Goal: Information Seeking & Learning: Learn about a topic

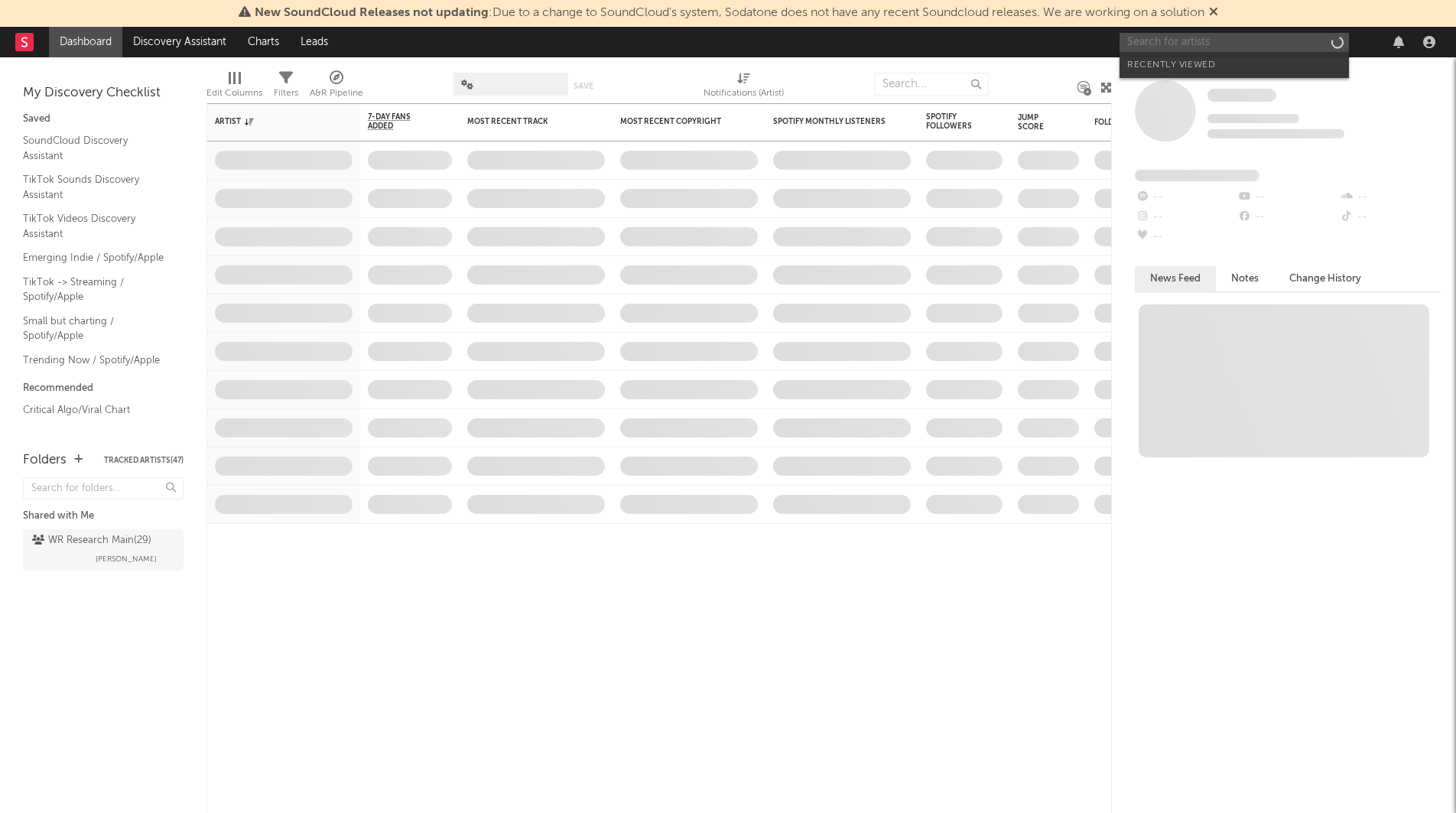
click at [1159, 41] on input "text" at bounding box center [1234, 42] width 230 height 19
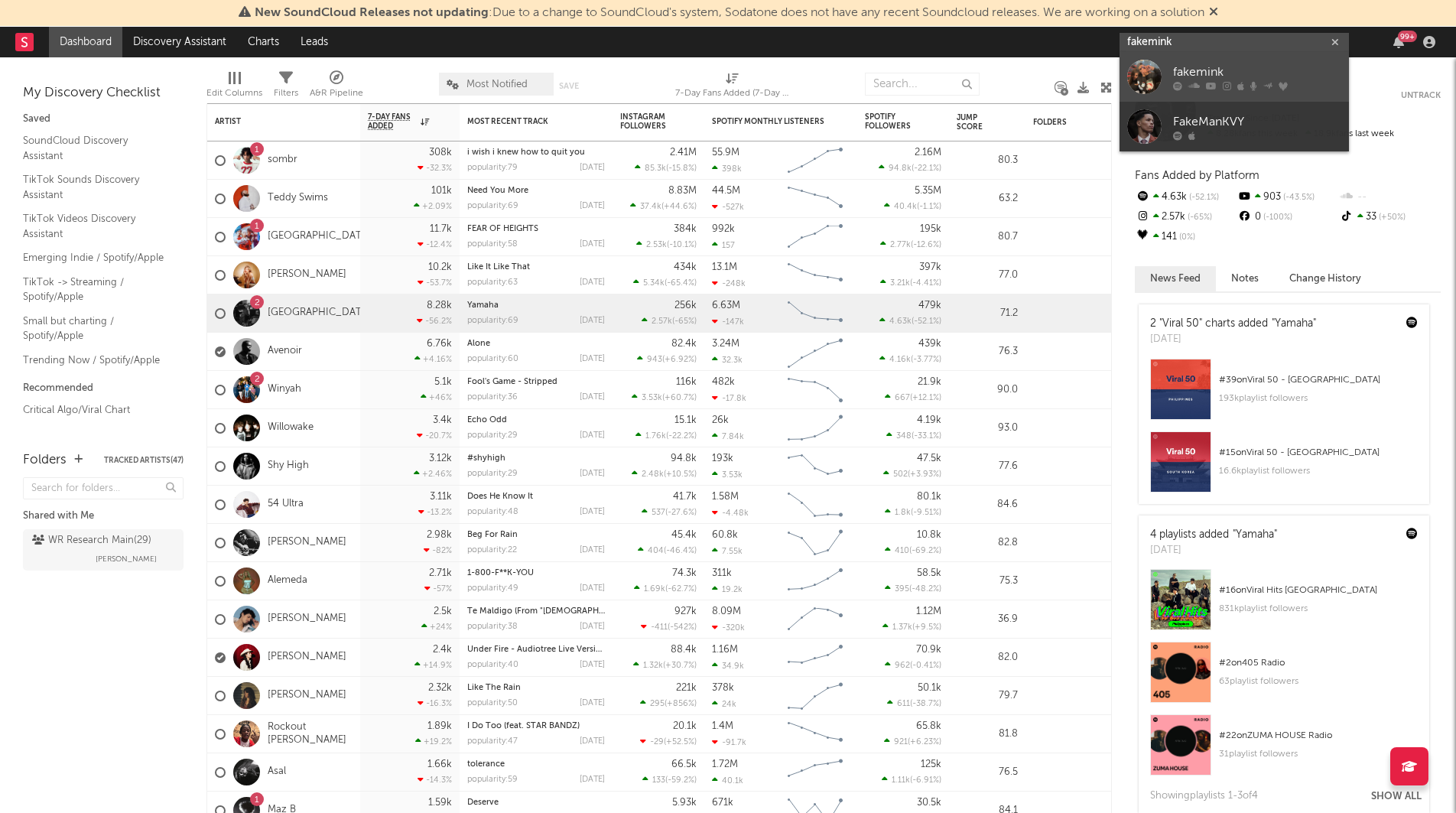
type input "fakemink"
click at [1238, 72] on div "fakemink" at bounding box center [1257, 72] width 168 height 18
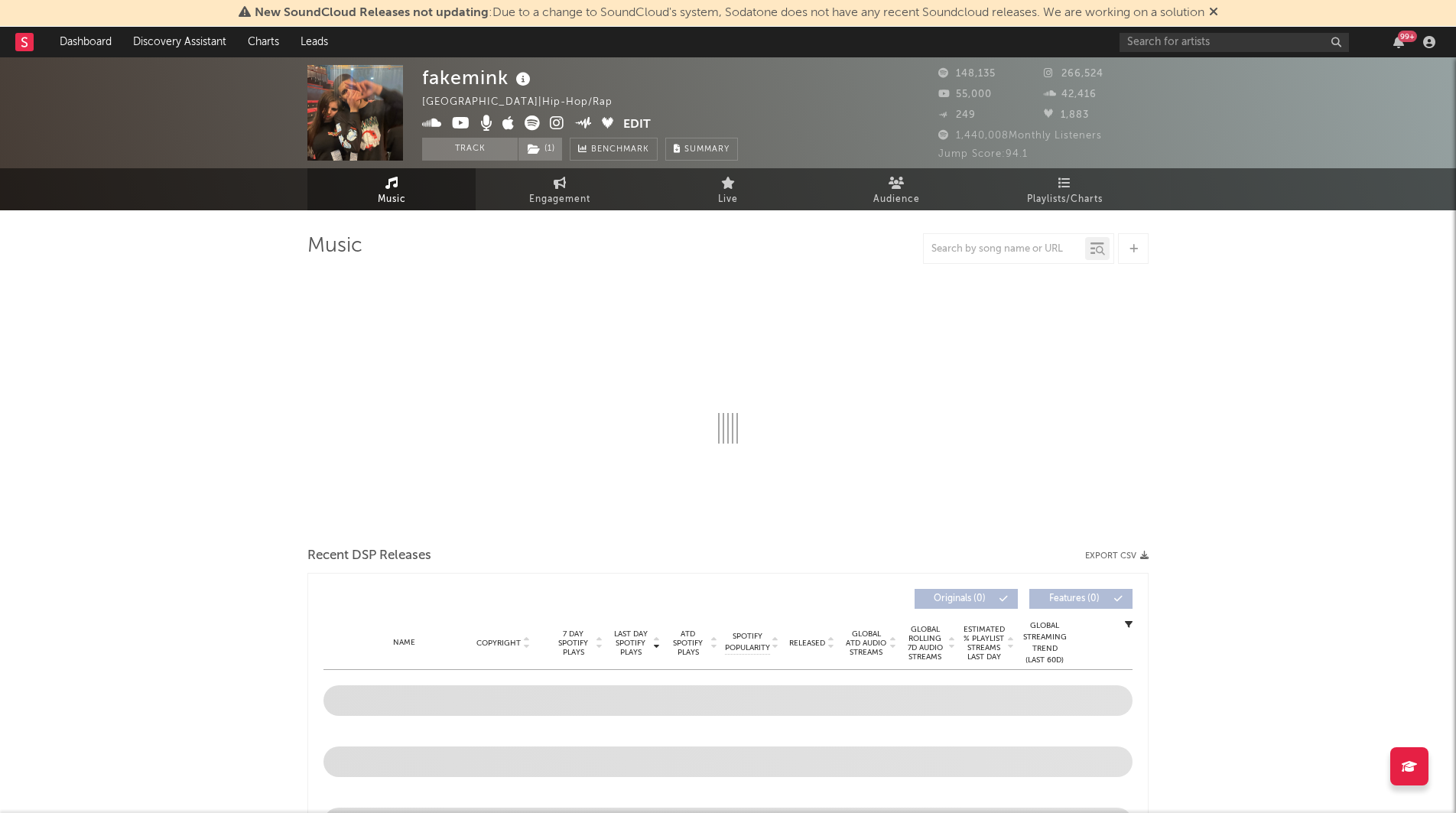
select select "6m"
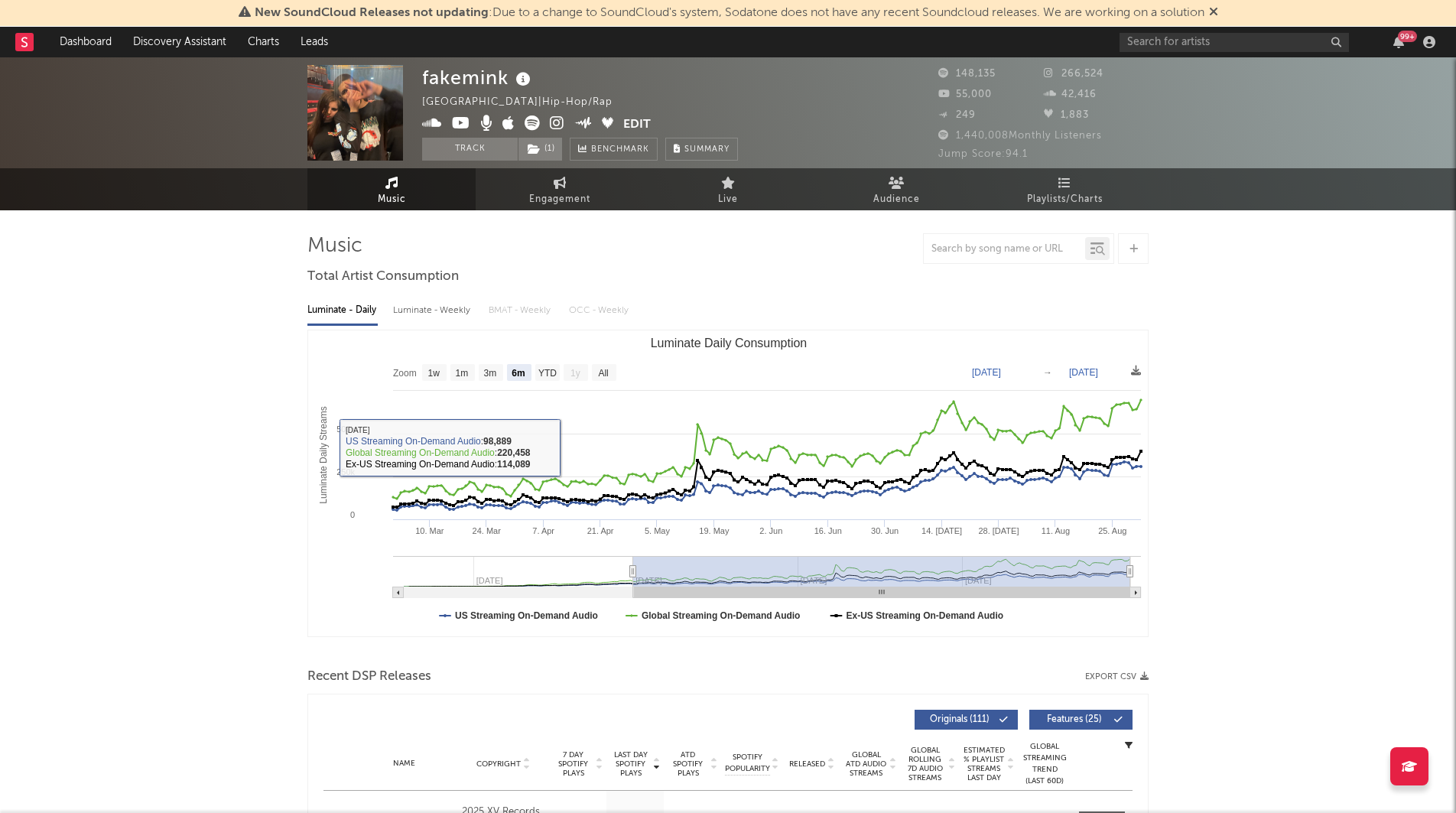
click at [515, 79] on icon at bounding box center [523, 79] width 23 height 22
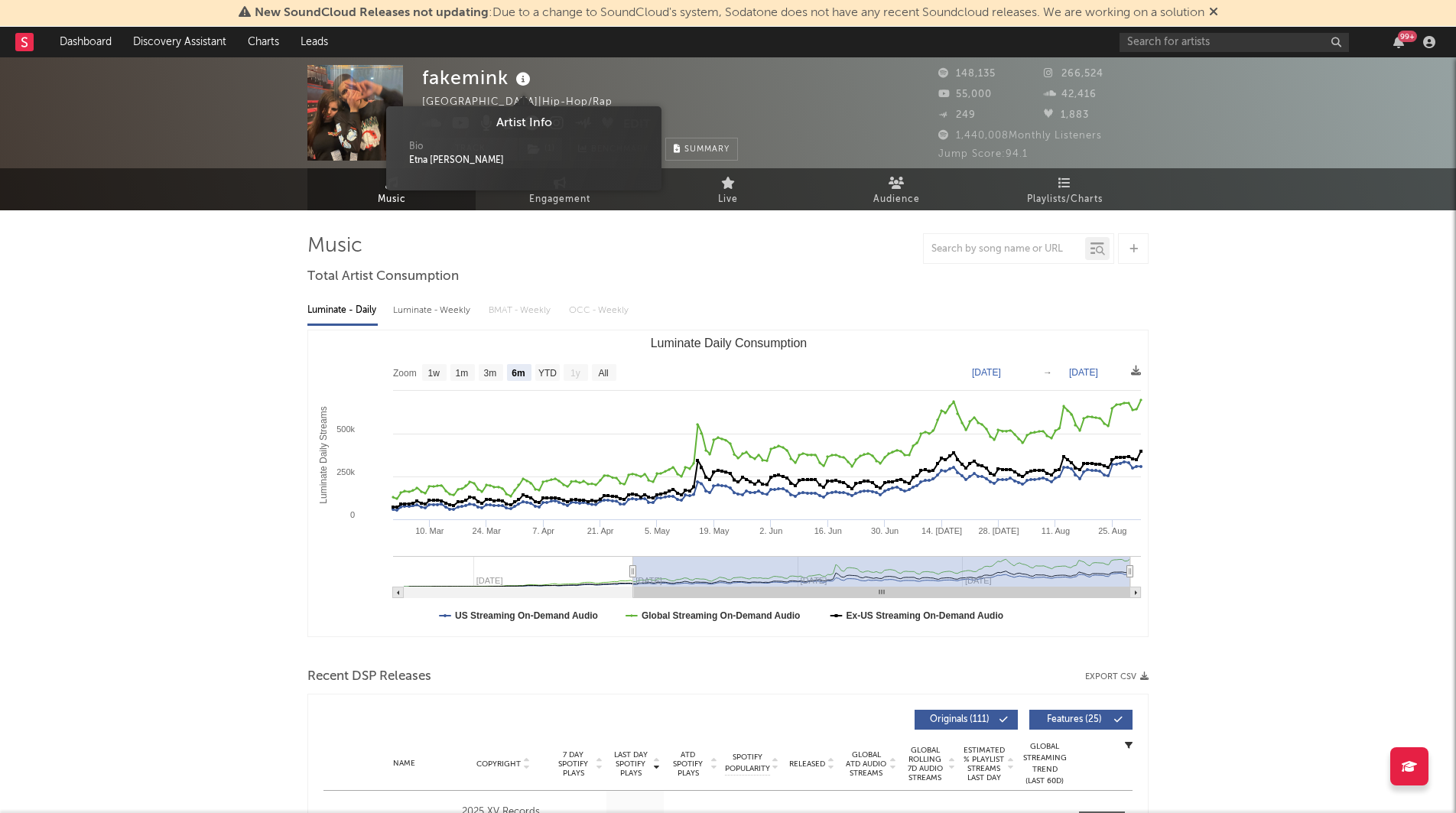
click at [377, 114] on img at bounding box center [355, 113] width 95 height 95
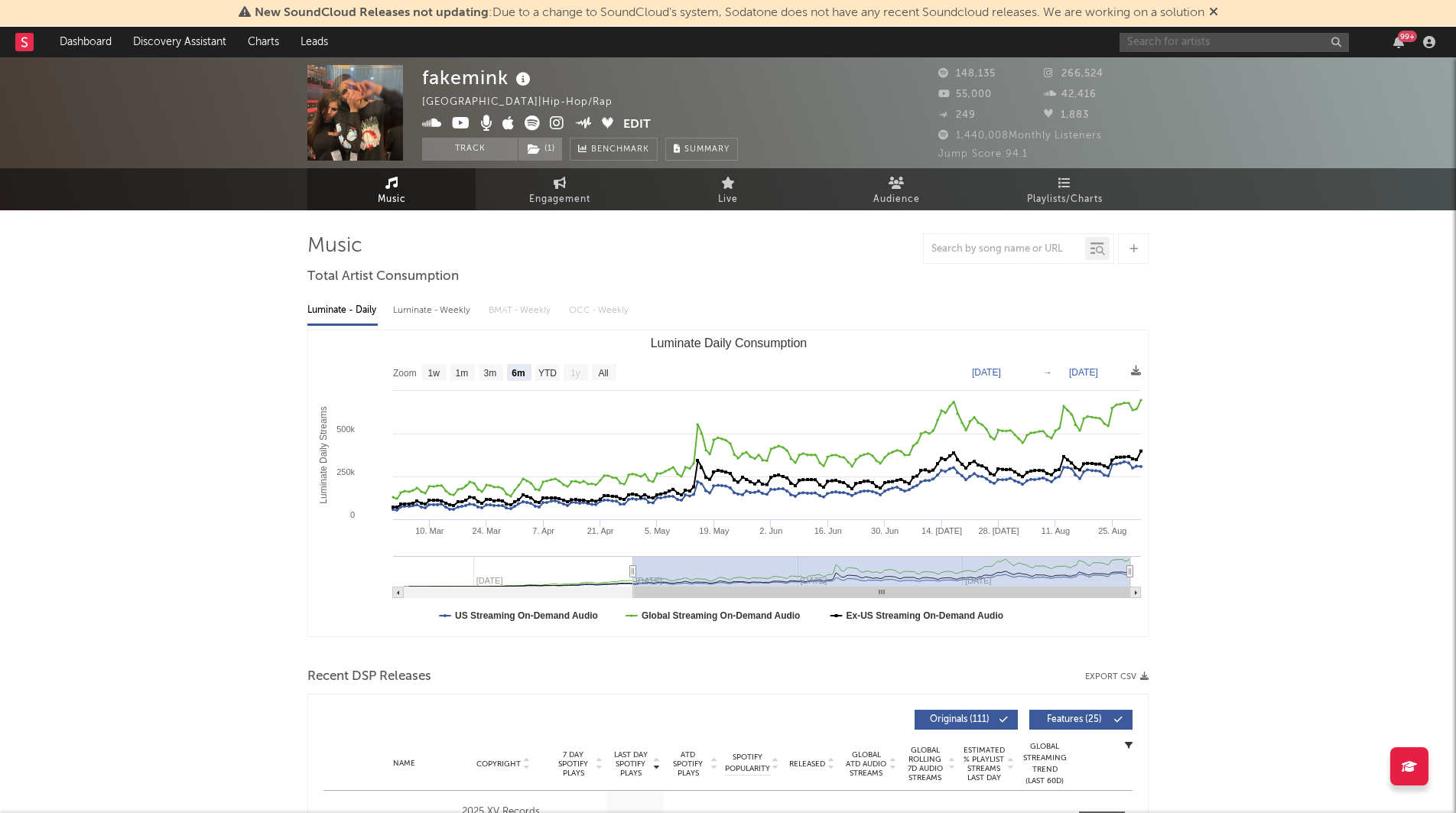
click at [1207, 43] on input "text" at bounding box center [1234, 42] width 230 height 19
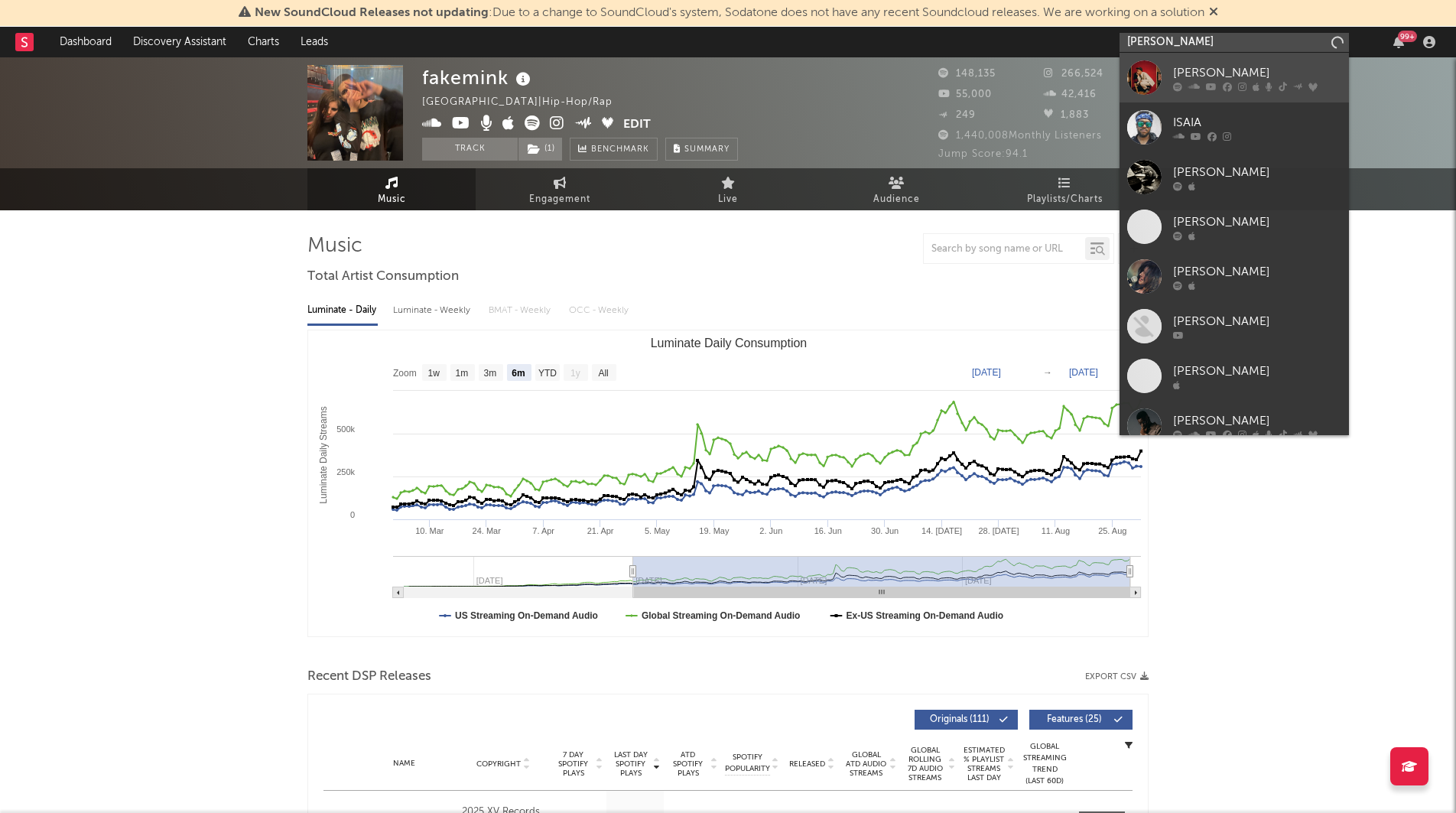
type input "[PERSON_NAME]"
click at [1240, 67] on div "[PERSON_NAME]" at bounding box center [1257, 72] width 168 height 18
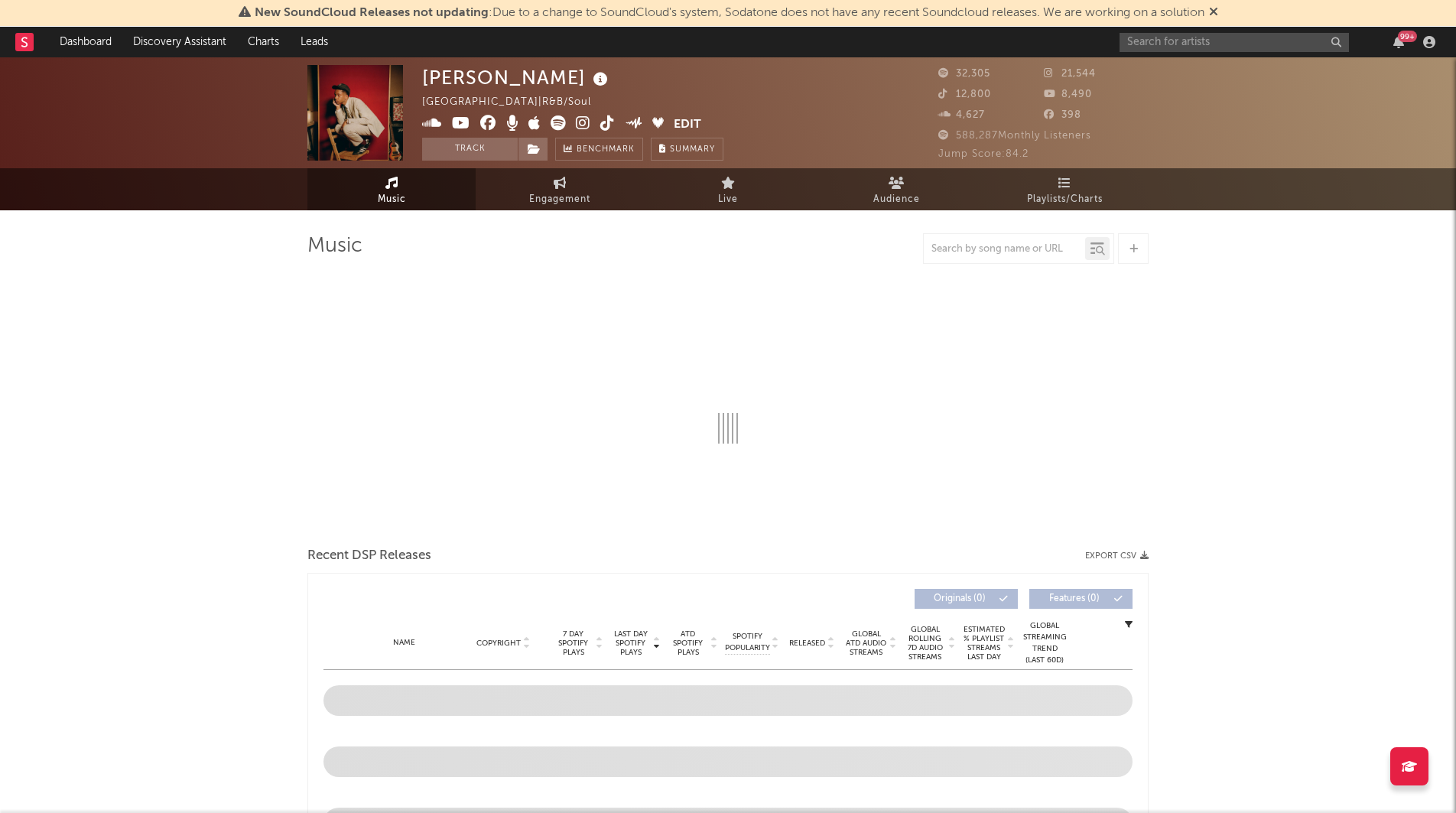
select select "6m"
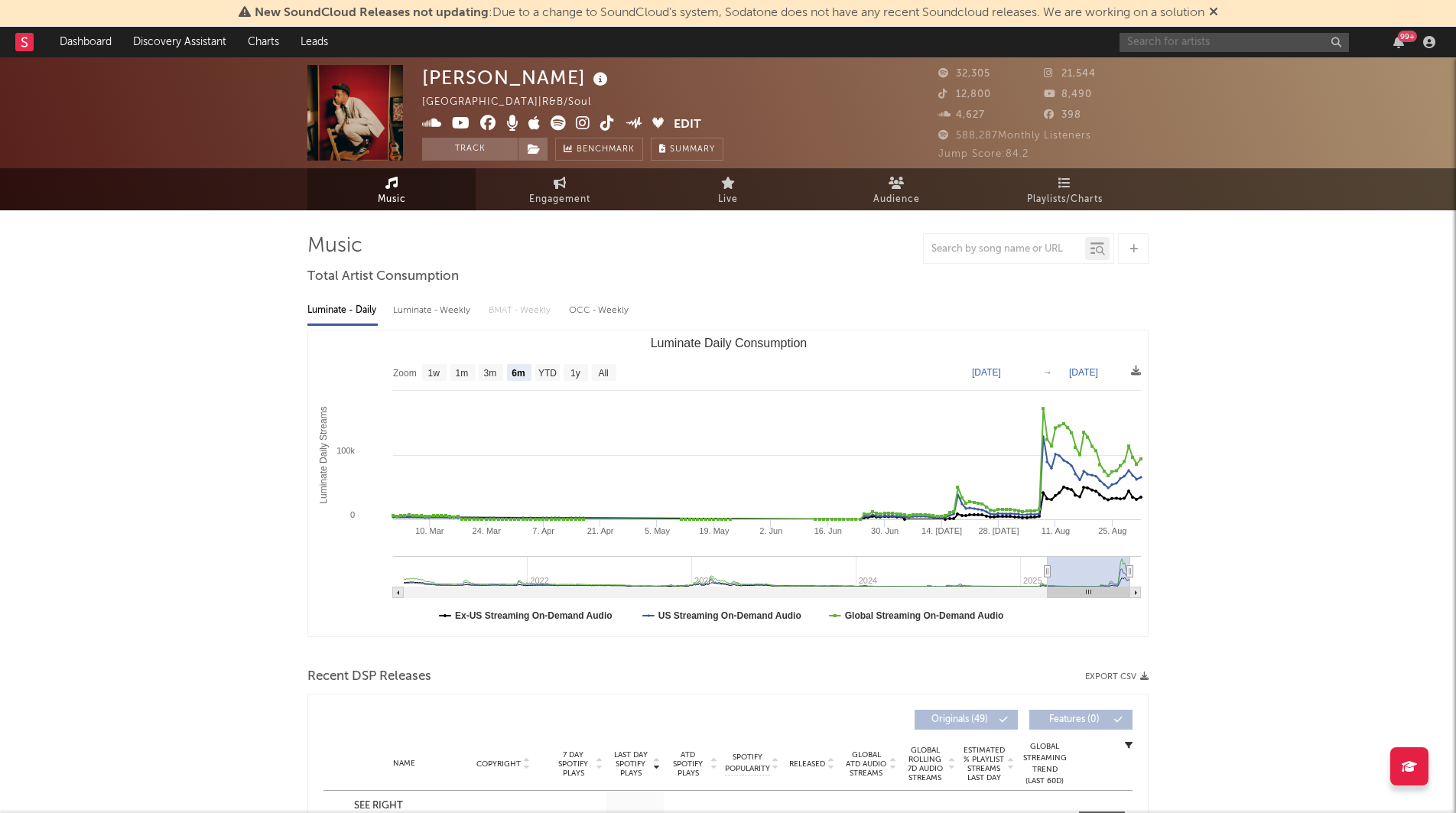
click at [1129, 42] on input "text" at bounding box center [1234, 42] width 230 height 19
type input "[PERSON_NAME] freem"
click at [1162, 70] on link "[PERSON_NAME]" at bounding box center [1234, 77] width 230 height 50
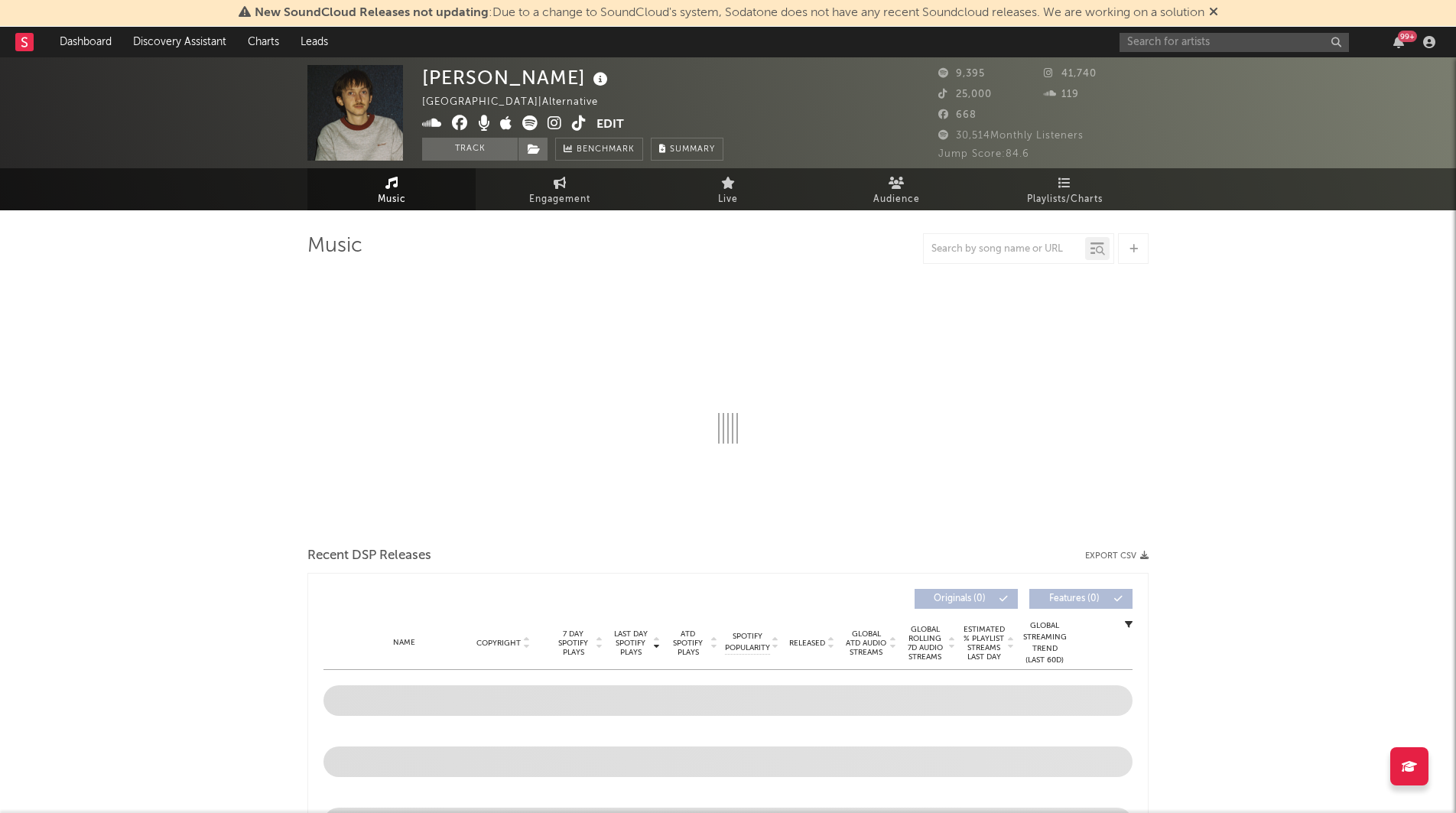
select select "6m"
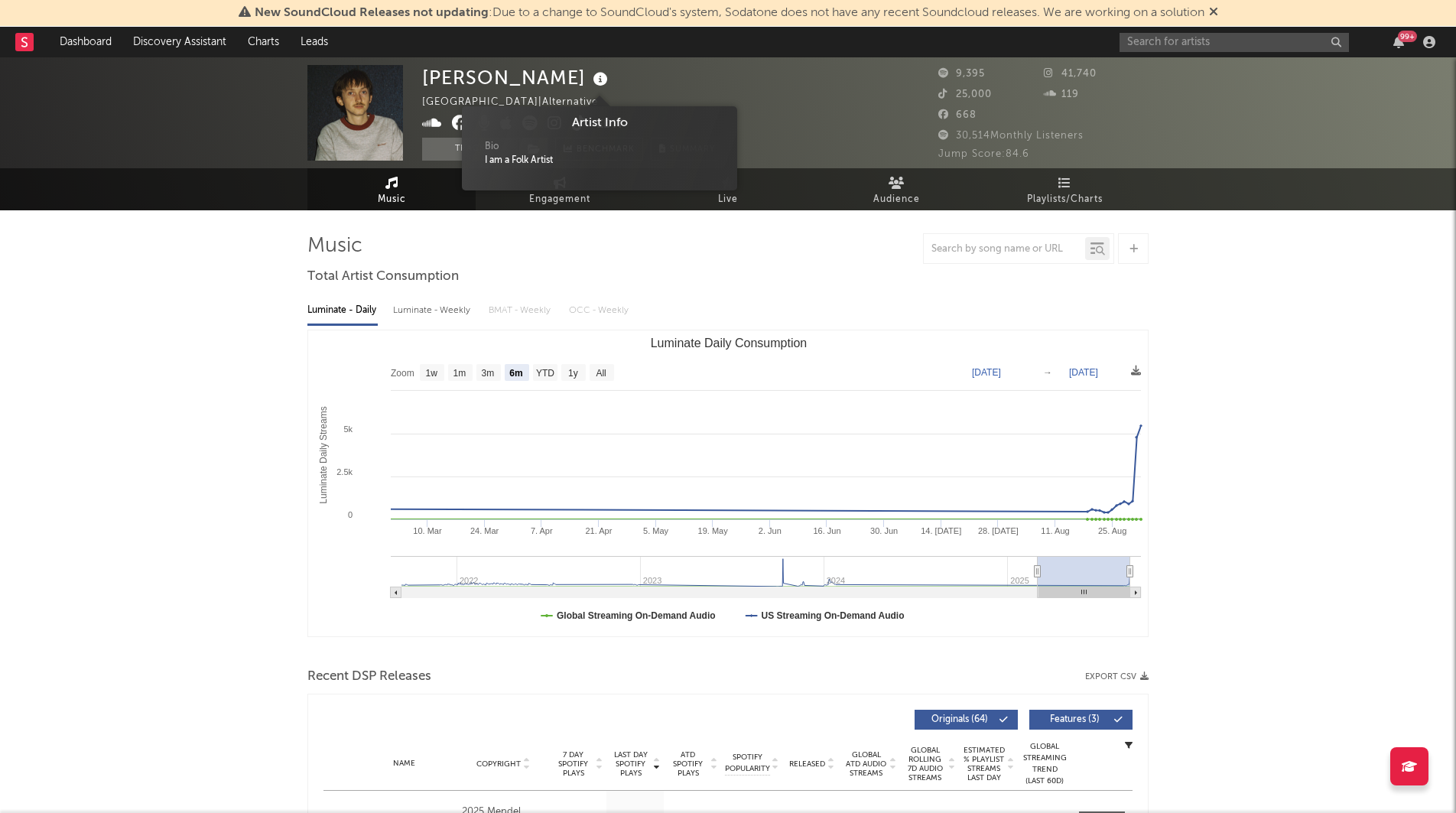
click at [592, 84] on icon at bounding box center [601, 79] width 23 height 22
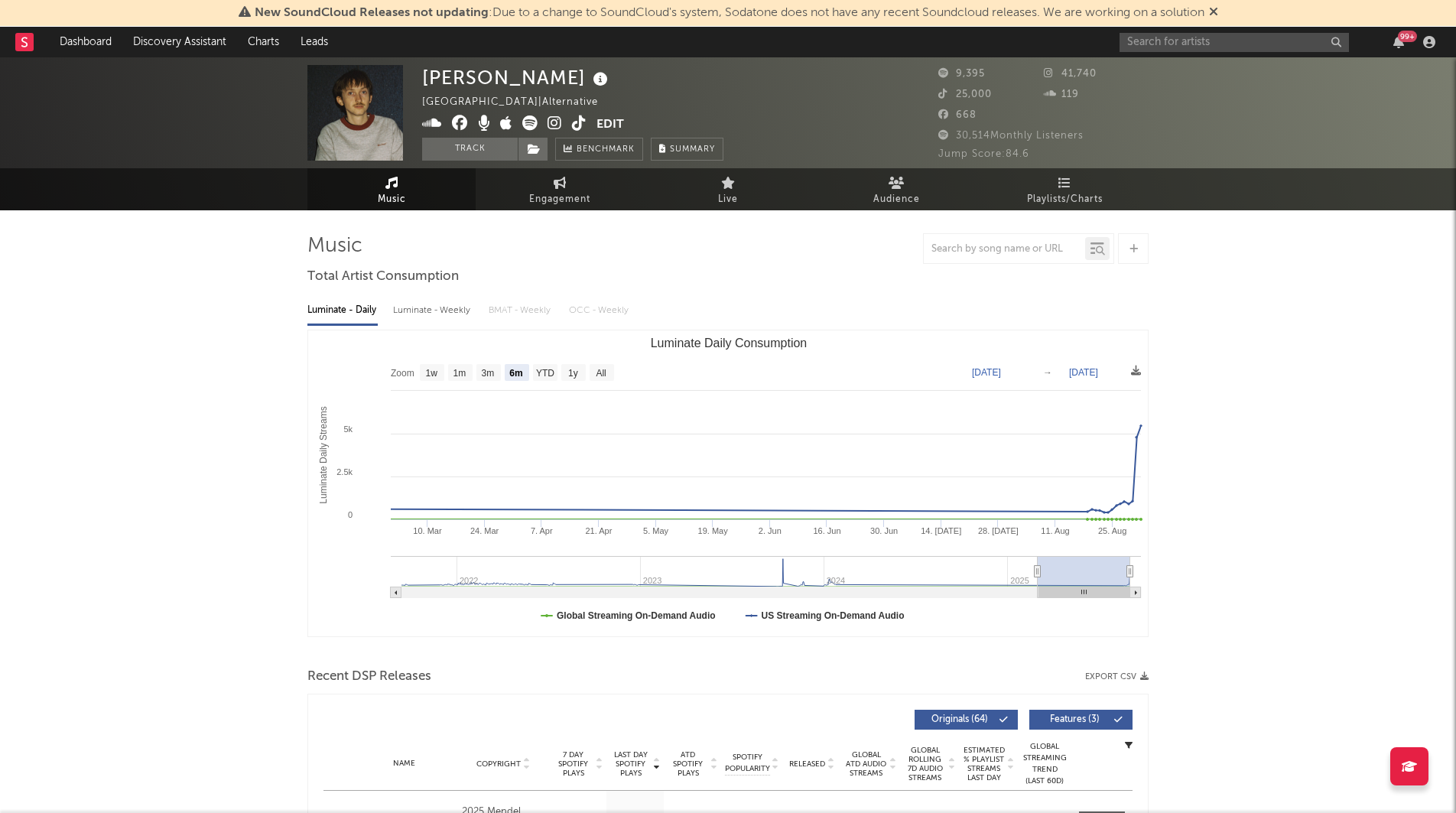
click at [592, 84] on icon at bounding box center [601, 79] width 23 height 22
click at [459, 148] on button "Track" at bounding box center [470, 149] width 95 height 23
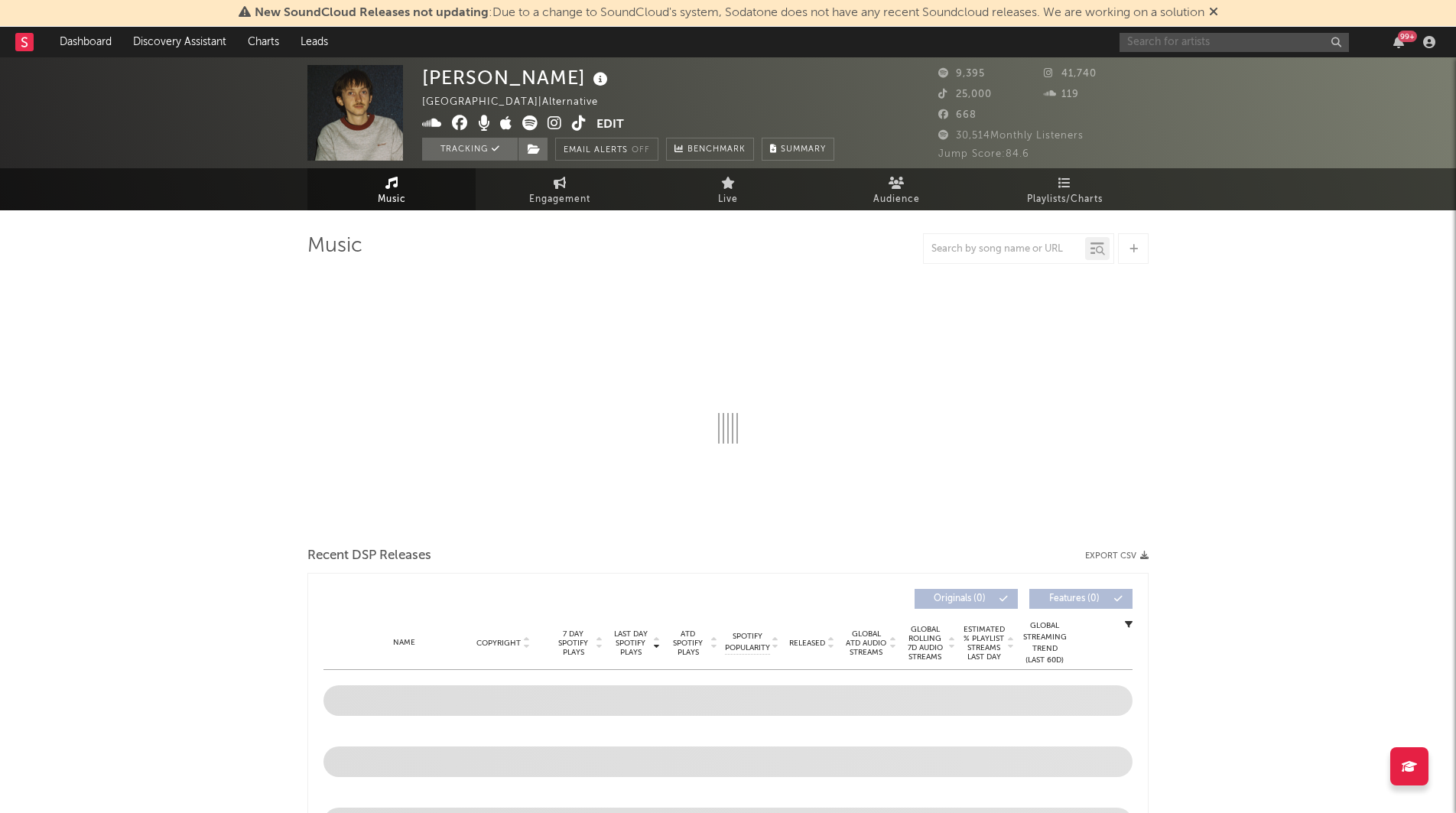
click at [1143, 40] on input "text" at bounding box center [1234, 42] width 230 height 19
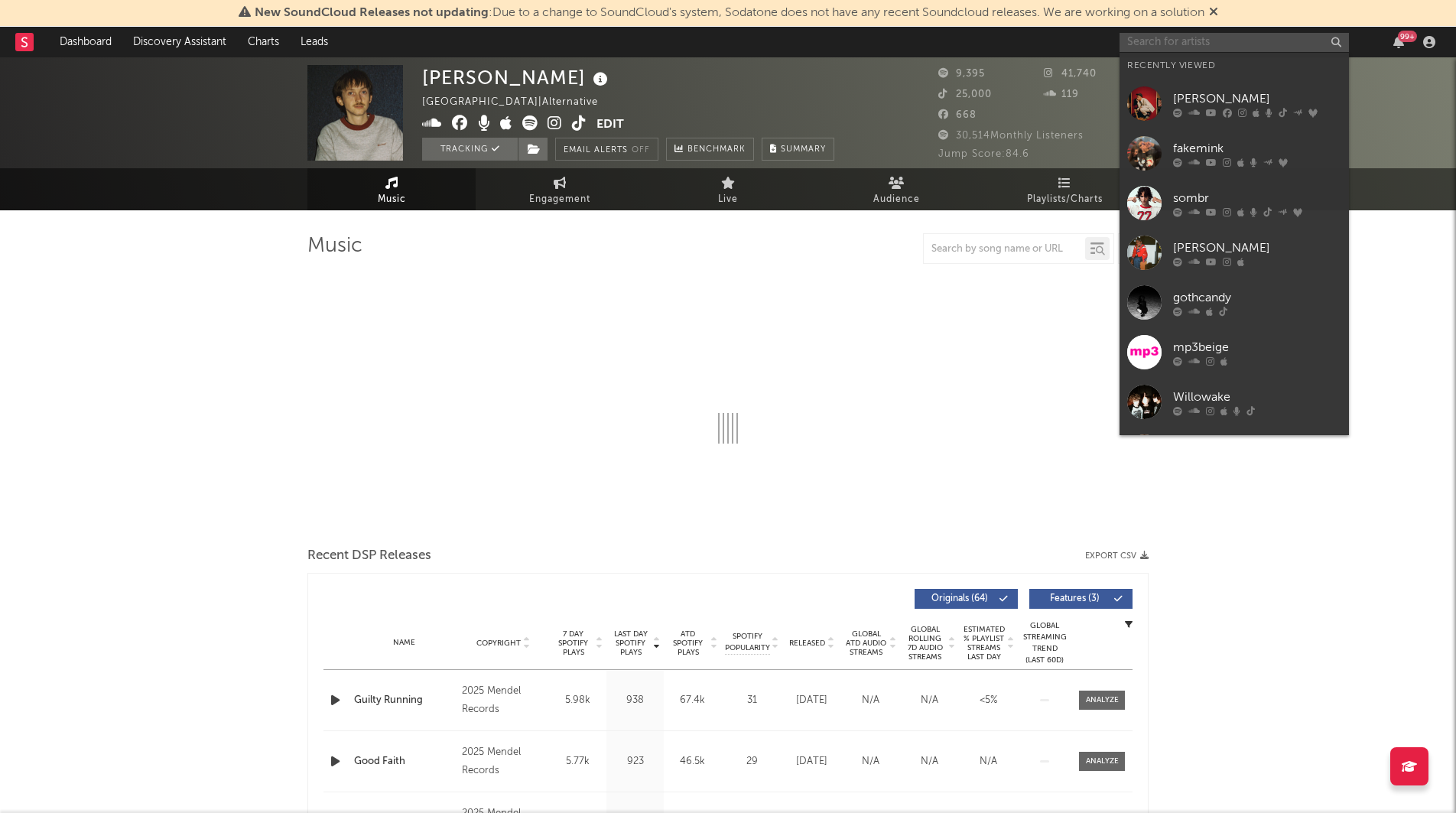
select select "6m"
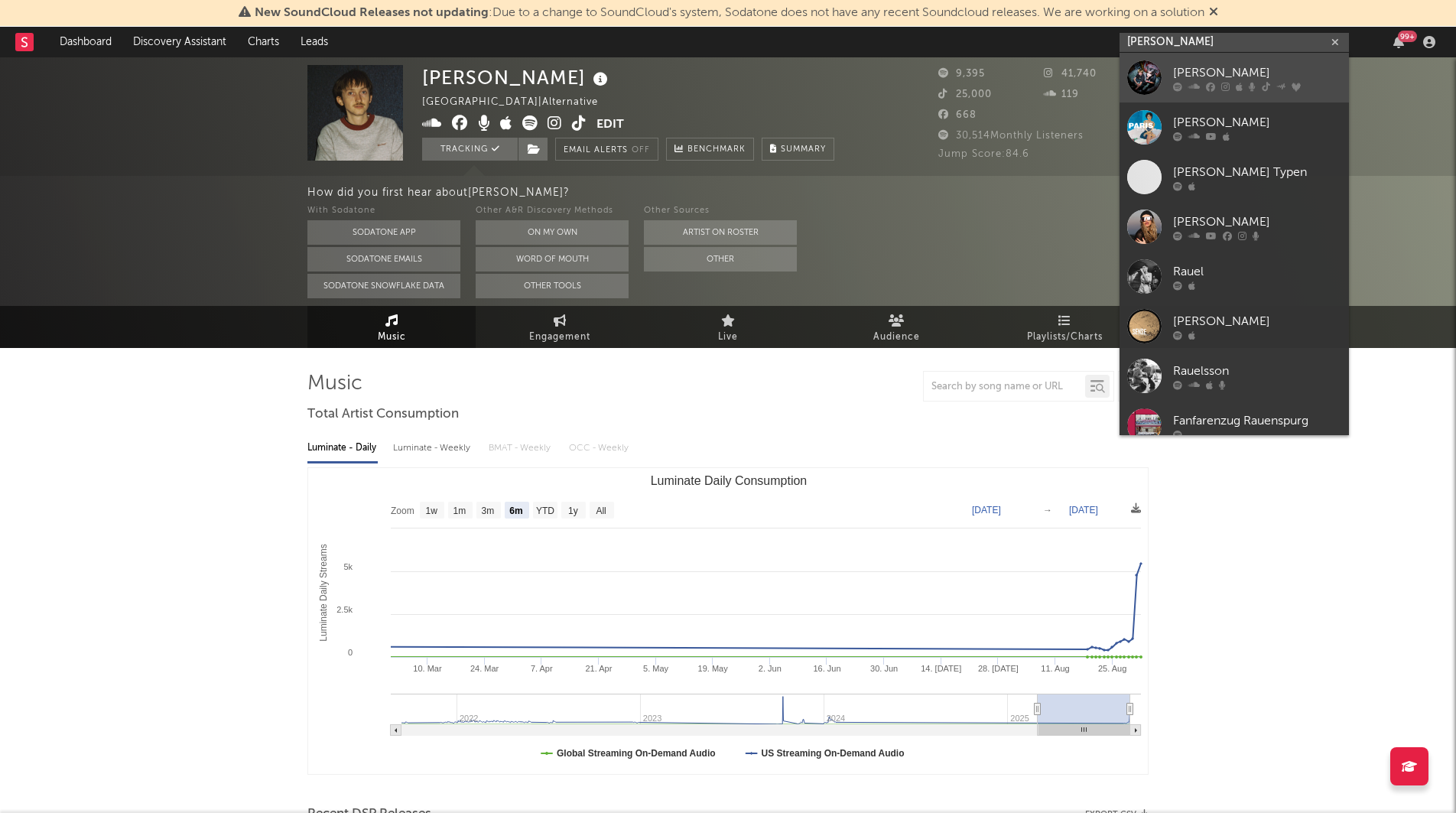
type input "[PERSON_NAME]"
click at [1199, 71] on div "[PERSON_NAME]" at bounding box center [1257, 72] width 168 height 18
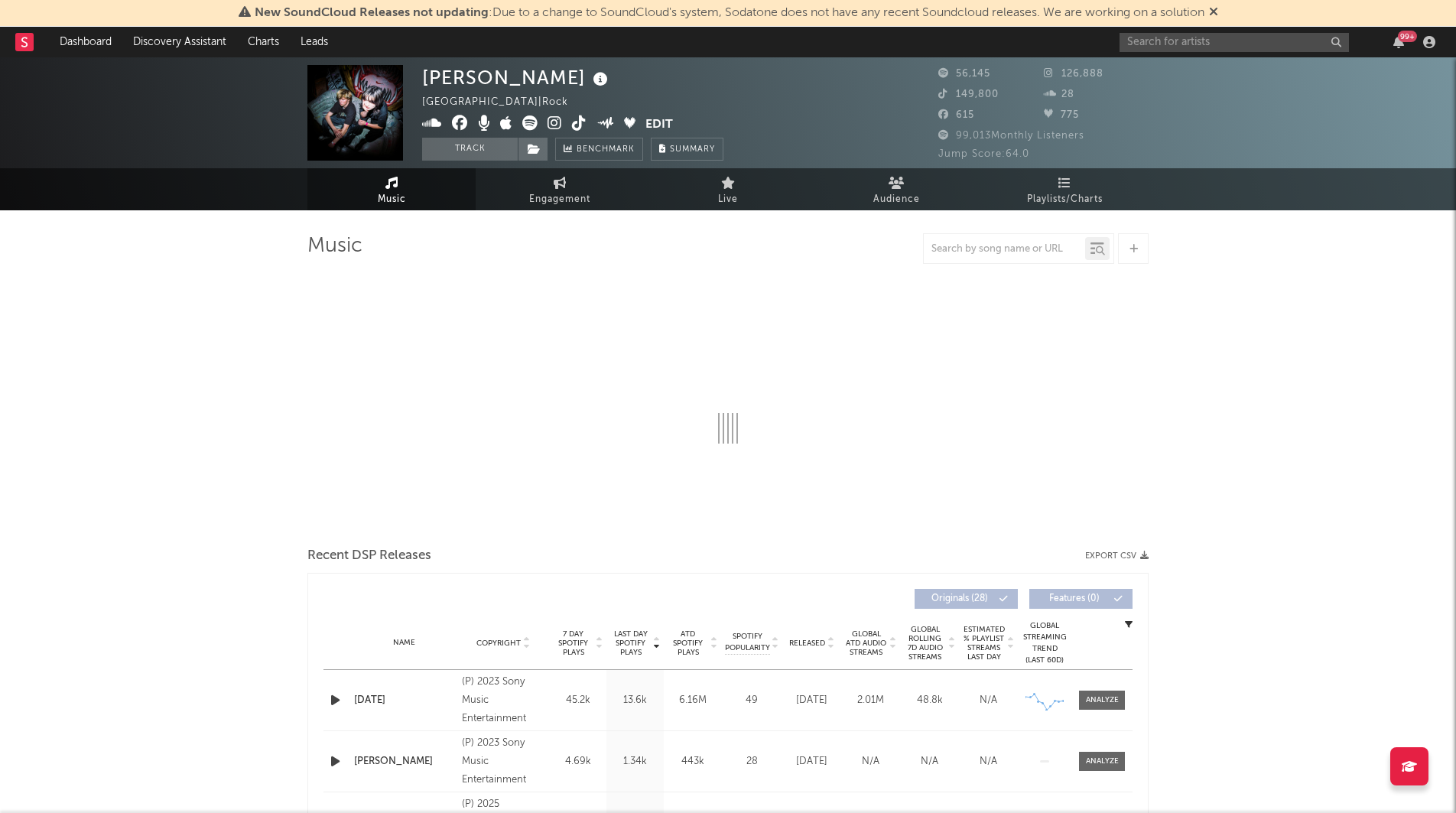
select select "6m"
